Goal: Understand process/instructions: Learn how to perform a task or action

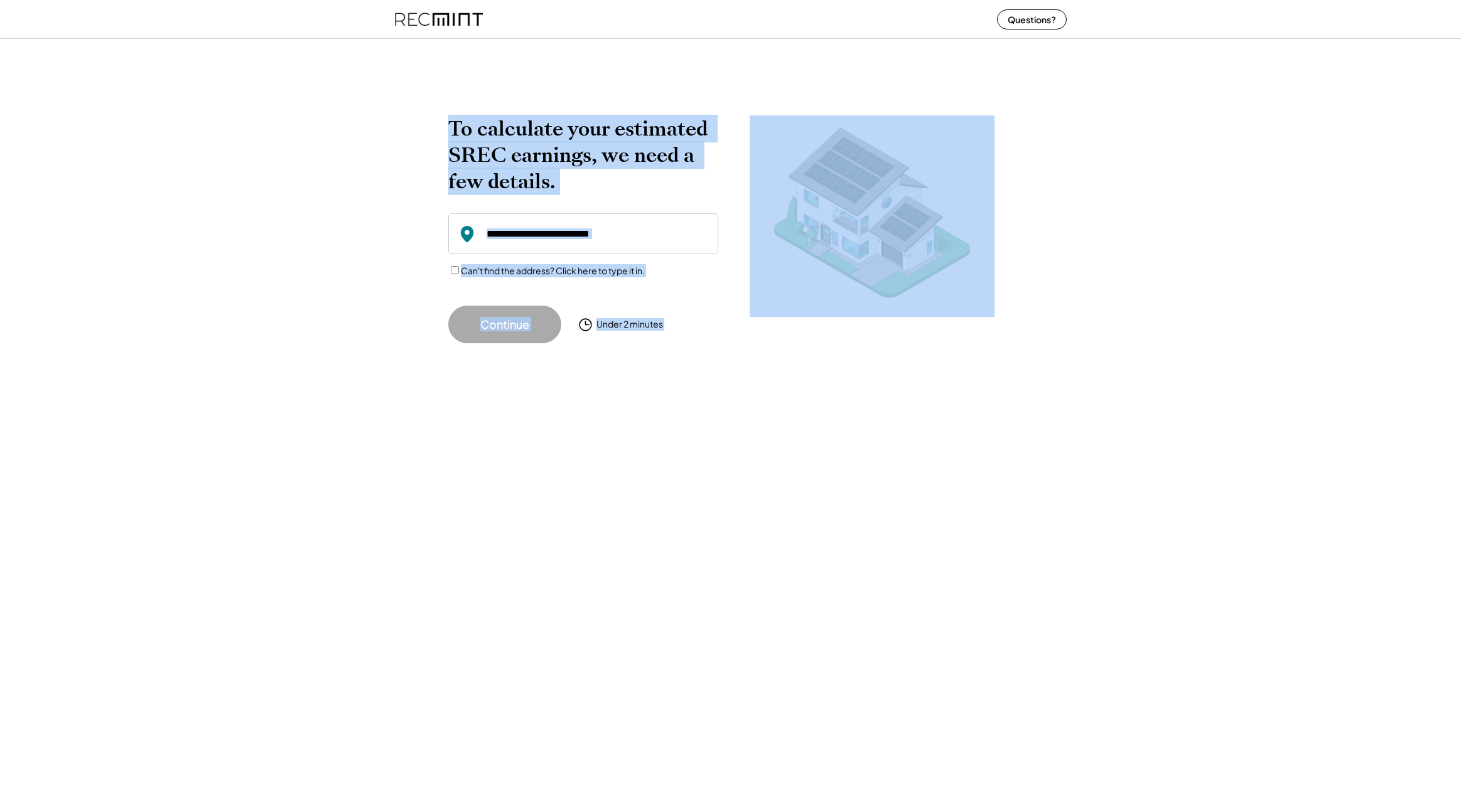
drag, startPoint x: 419, startPoint y: 109, endPoint x: 1020, endPoint y: 369, distance: 654.8
click at [1020, 369] on div "To calculate your estimated SREC earnings, we need a few details. Can't find th…" at bounding box center [730, 423] width 1461 height 778
drag, startPoint x: 1020, startPoint y: 369, endPoint x: 1006, endPoint y: 368, distance: 14.0
click at [1020, 370] on div "To calculate your estimated SREC earnings, we need a few details. Can't find th…" at bounding box center [730, 423] width 1461 height 778
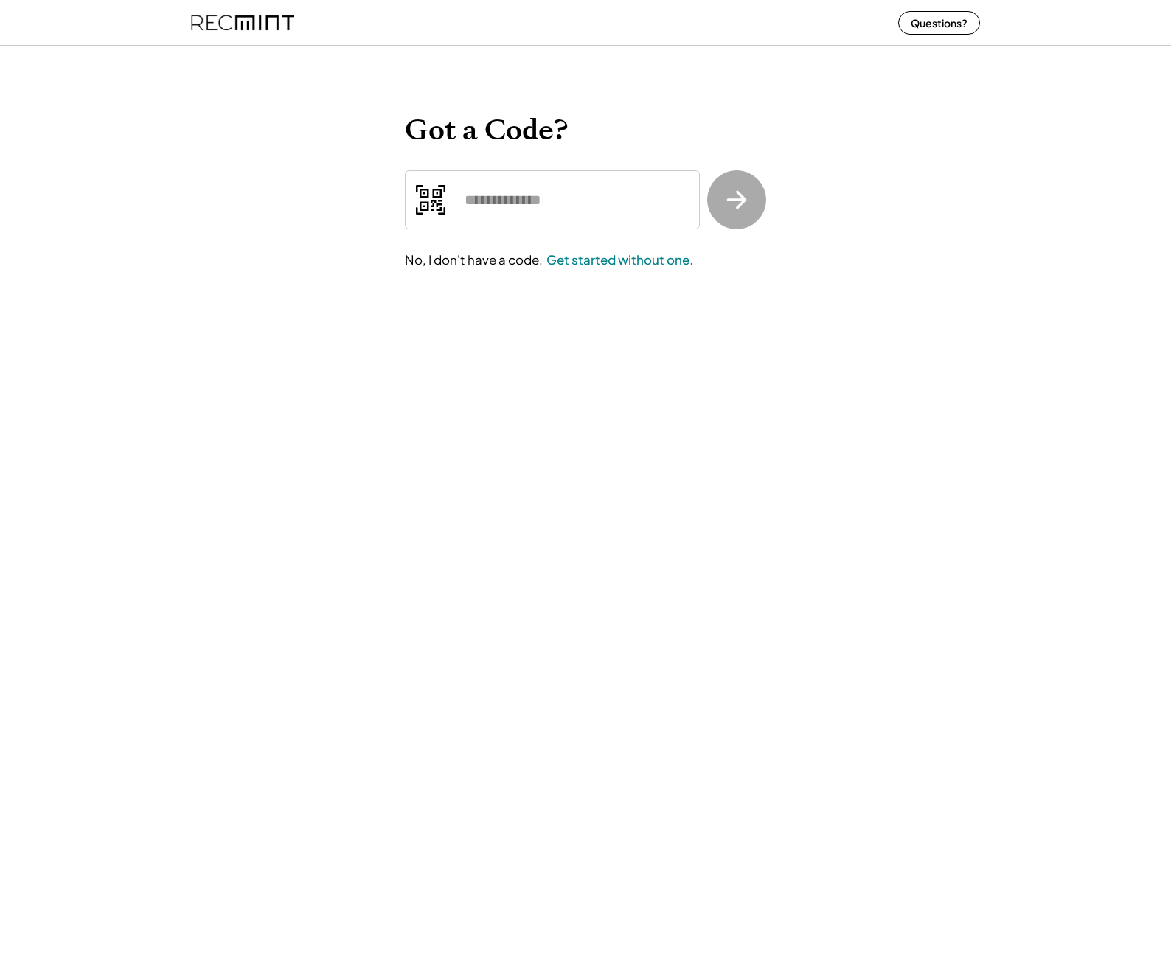
drag, startPoint x: 592, startPoint y: 500, endPoint x: 594, endPoint y: 476, distance: 23.7
click at [593, 496] on div "Got a Code? No, I don't have a code. Get started without one." at bounding box center [585, 477] width 1171 height 954
